Goal: Task Accomplishment & Management: Use online tool/utility

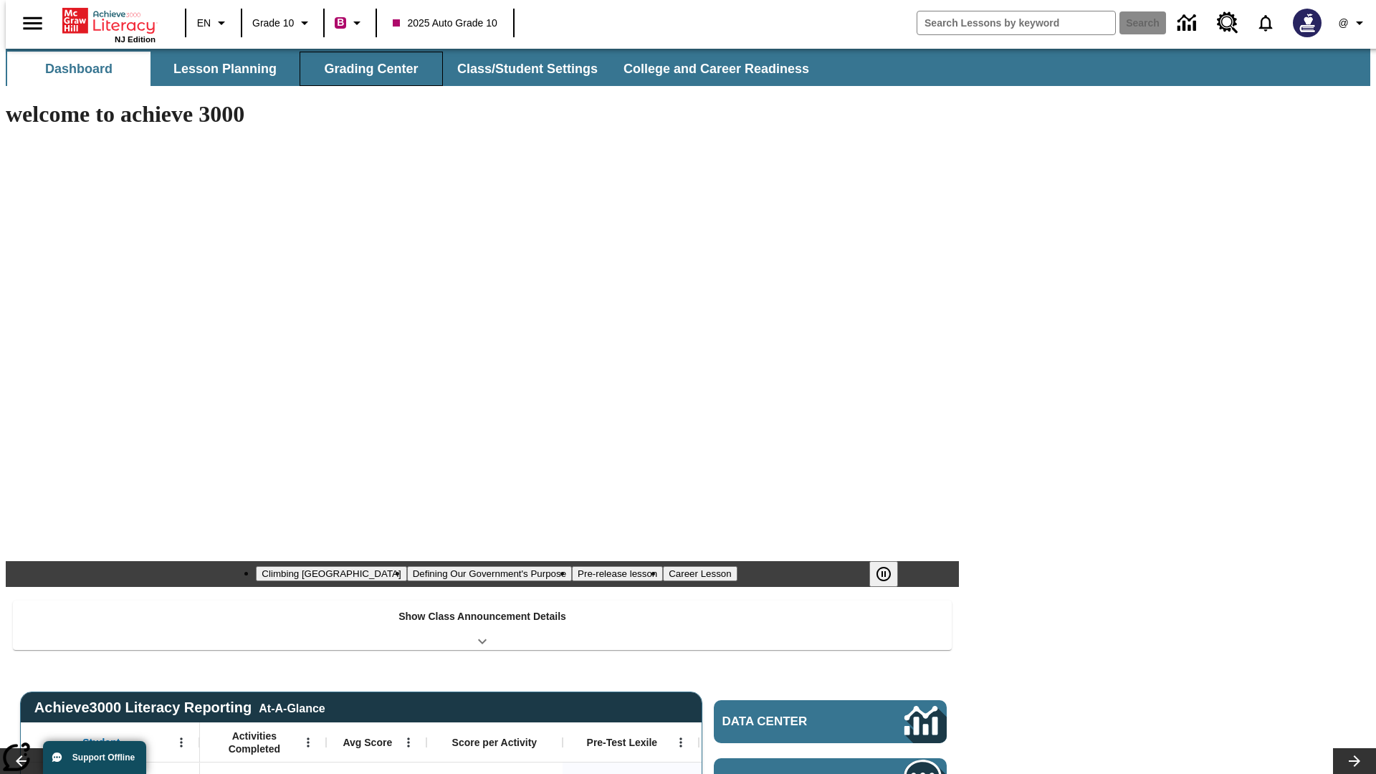
click at [365, 69] on button "Grading Center" at bounding box center [370, 69] width 143 height 34
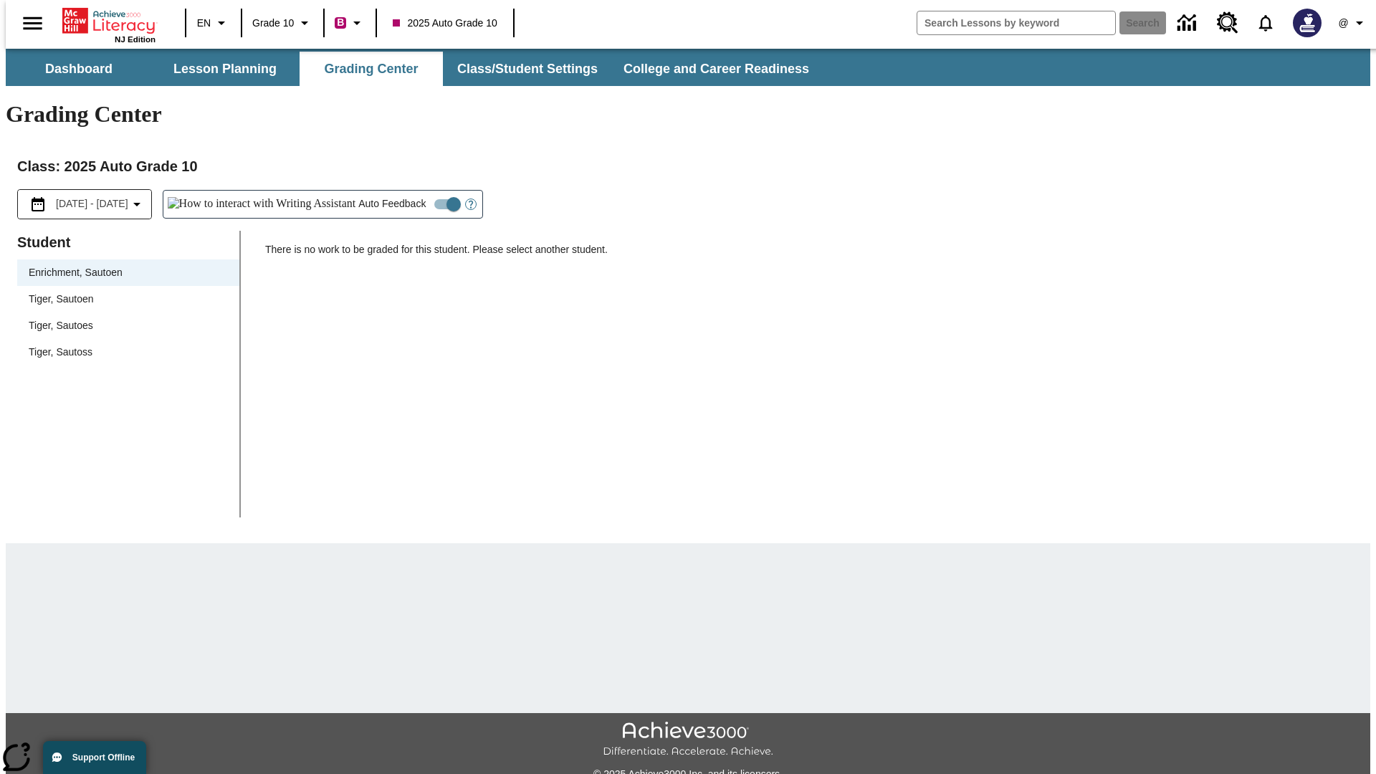
click at [123, 292] on span "Tiger, Sautoen" at bounding box center [128, 299] width 199 height 15
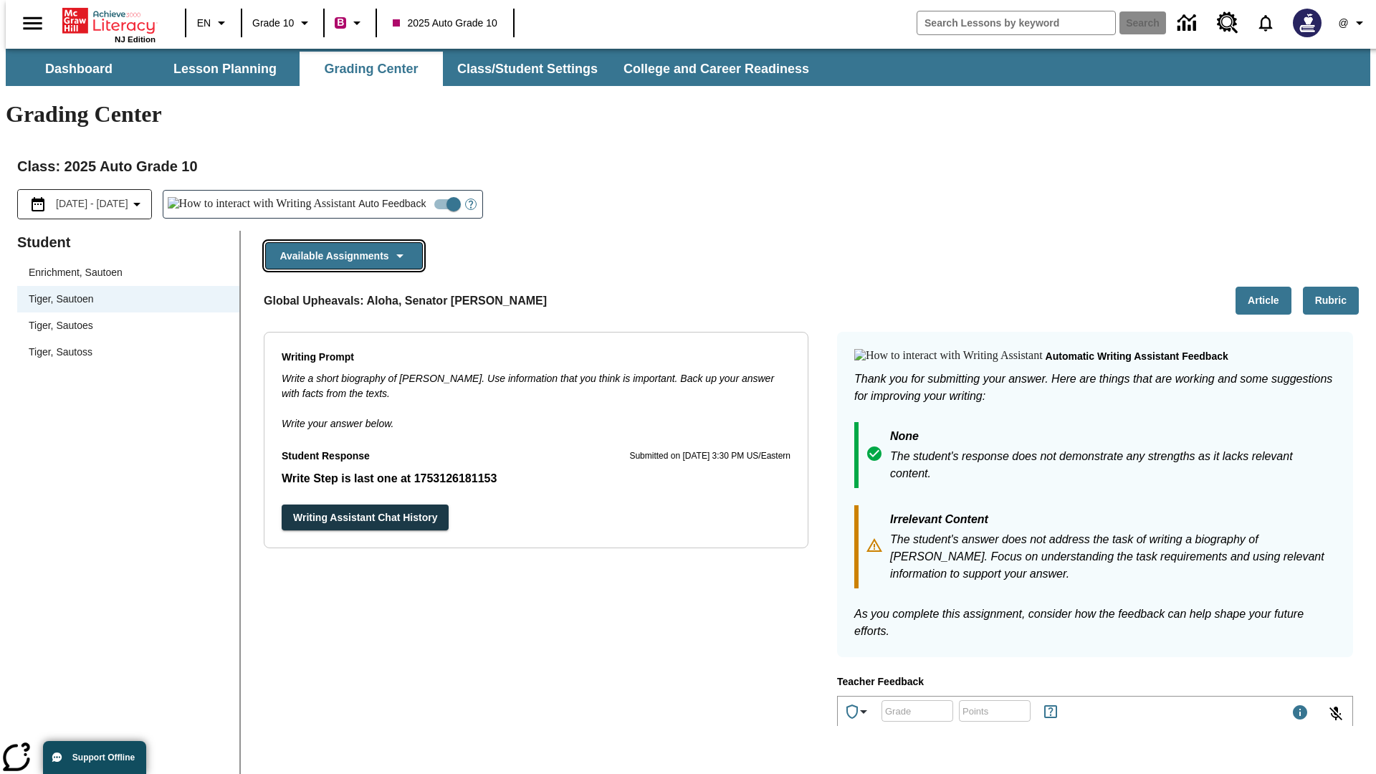
click at [340, 242] on button "Available Assignments" at bounding box center [344, 256] width 158 height 28
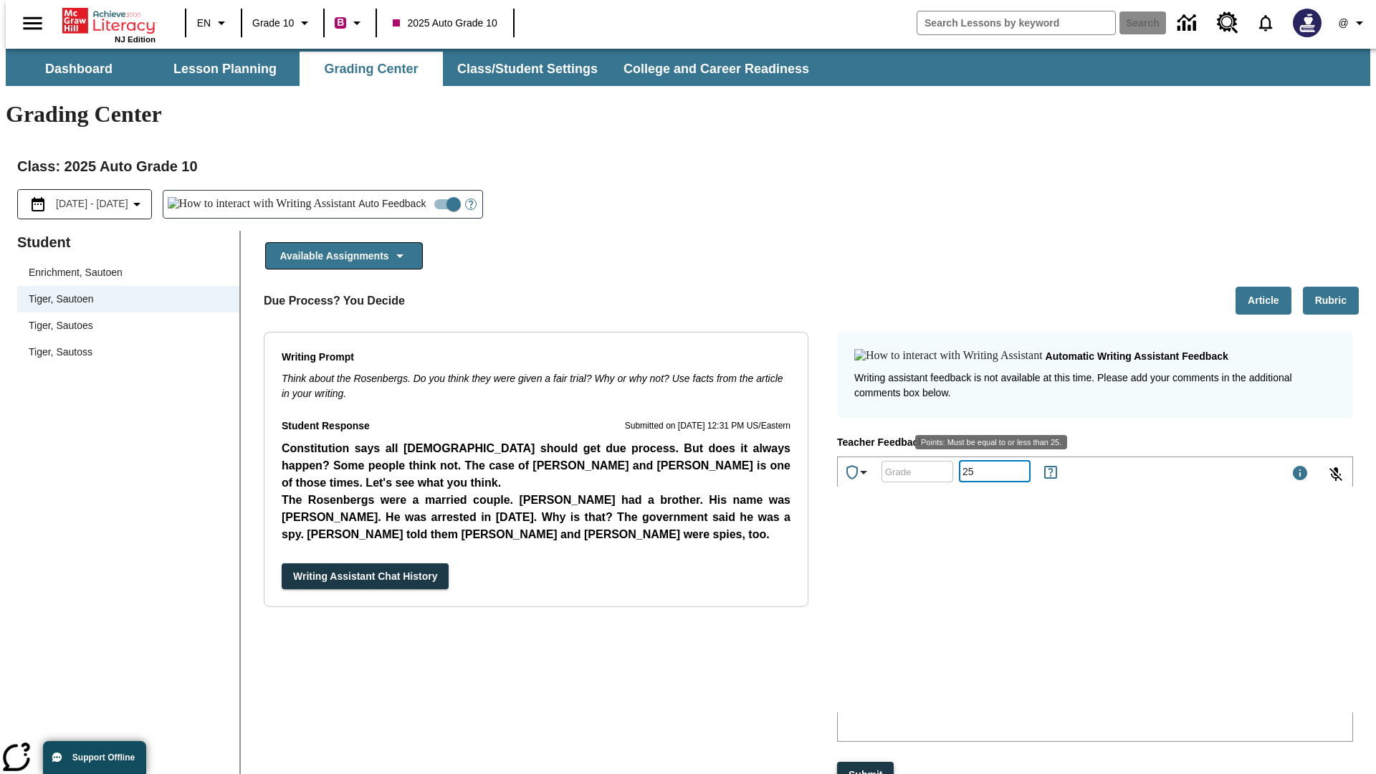
type input "25"
click at [866, 762] on button "Submit" at bounding box center [865, 775] width 57 height 27
